Goal: Task Accomplishment & Management: Complete application form

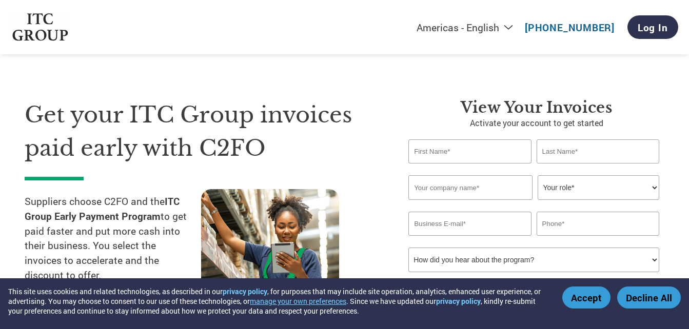
click at [589, 297] on button "Accept" at bounding box center [586, 298] width 48 height 22
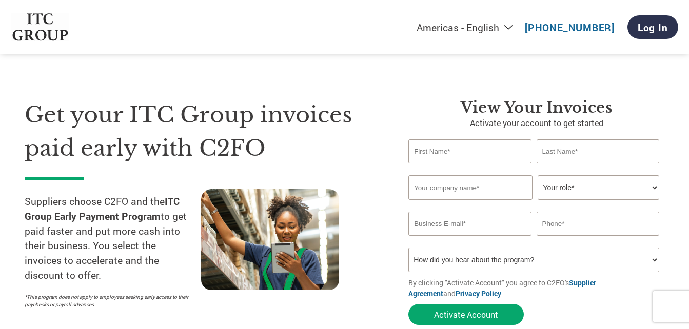
click at [462, 145] on input "text" at bounding box center [469, 152] width 123 height 24
type input "Preeti"
type input "[PERSON_NAME]"
type input "Sky-Tronics Corp"
click at [619, 192] on select "Your role* CFO Controller Credit Manager Finance Director Treasurer CEO Preside…" at bounding box center [599, 187] width 122 height 25
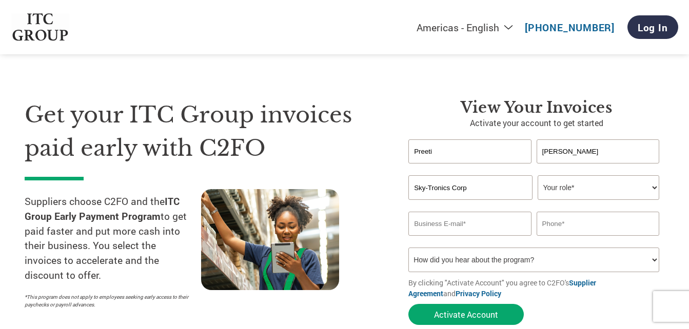
select select "OWNER_FOUNDER"
click at [538, 175] on select "Your role* CFO Controller Credit Manager Finance Director Treasurer CEO Preside…" at bounding box center [599, 187] width 122 height 25
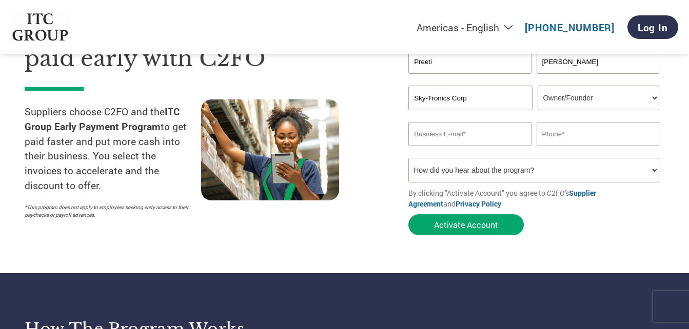
scroll to position [103, 0]
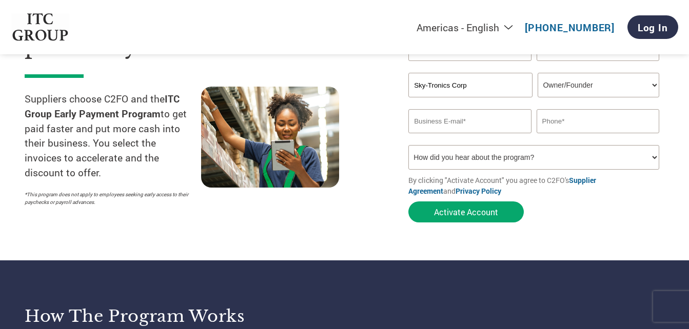
click at [499, 123] on input "email" at bounding box center [469, 121] width 123 height 24
click at [573, 126] on input "text" at bounding box center [598, 121] width 123 height 24
click at [446, 123] on input "[EMAIL_ADDRESS][DOMAIN_NAME]" at bounding box center [469, 121] width 123 height 24
type input "[EMAIL_ADDRESS][DOMAIN_NAME]"
click at [559, 115] on input "text" at bounding box center [598, 121] width 123 height 24
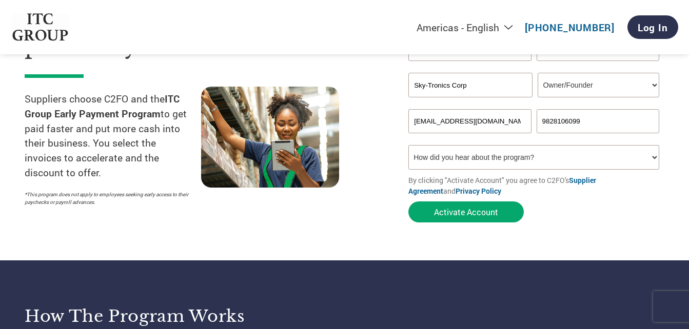
type input "9828106099"
click at [507, 156] on select "How did you hear about the program? Received a letter Email Social Media Online…" at bounding box center [533, 157] width 251 height 25
select select "Received a Letter"
click at [408, 145] on select "How did you hear about the program? Received a letter Email Social Media Online…" at bounding box center [533, 157] width 251 height 25
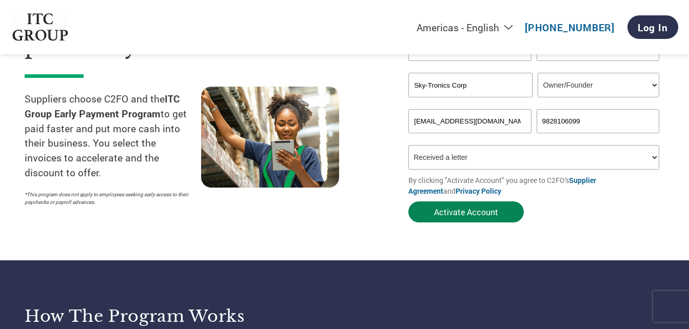
click at [489, 213] on button "Activate Account" at bounding box center [465, 212] width 115 height 21
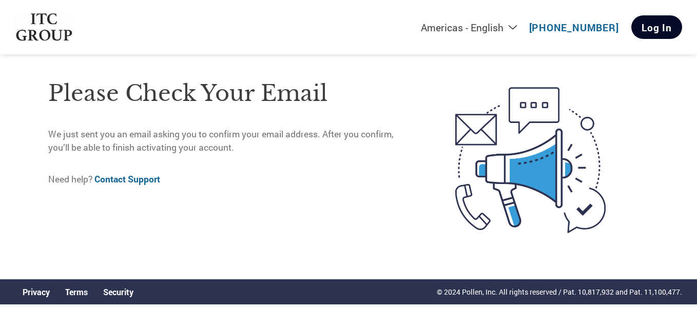
click at [649, 32] on link "Log In" at bounding box center [656, 27] width 51 height 24
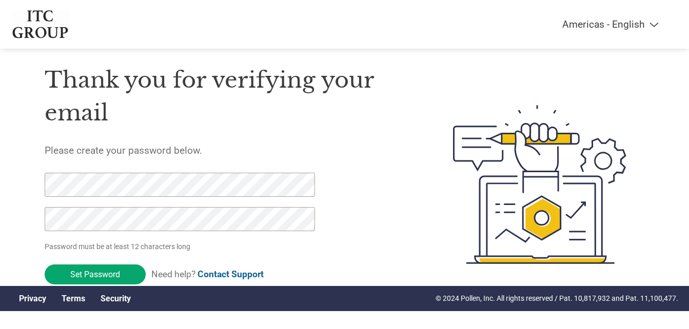
scroll to position [35, 0]
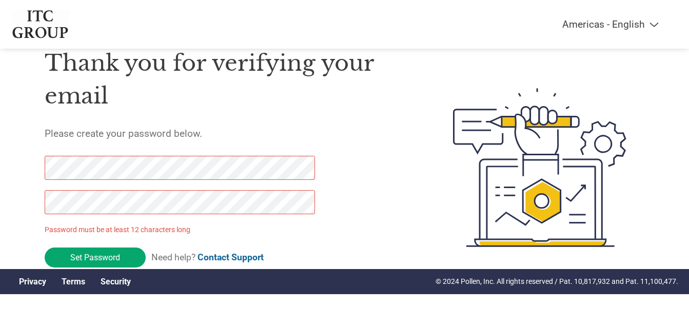
drag, startPoint x: 88, startPoint y: 253, endPoint x: 33, endPoint y: 167, distance: 102.2
click at [33, 167] on div "Thank you for verifying your email Please create your password below. Password …" at bounding box center [344, 168] width 667 height 272
click at [34, 170] on div "Thank you for verifying your email Please create your password below. Password …" at bounding box center [344, 168] width 667 height 272
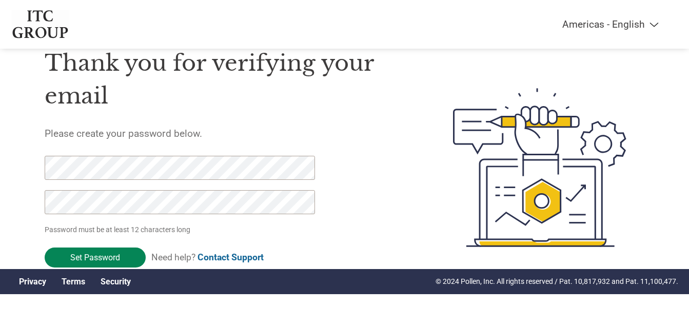
click at [91, 253] on input "Set Password" at bounding box center [95, 258] width 101 height 20
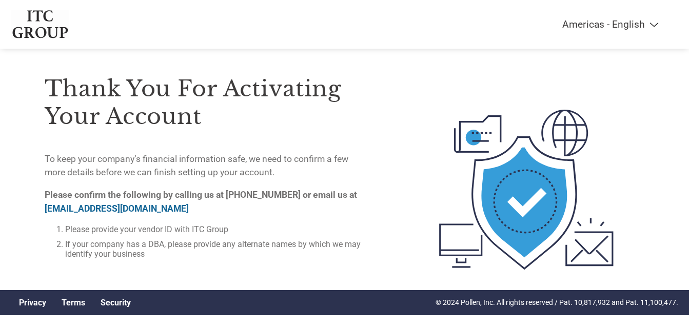
scroll to position [0, 0]
